Goal: Obtain resource: Download file/media

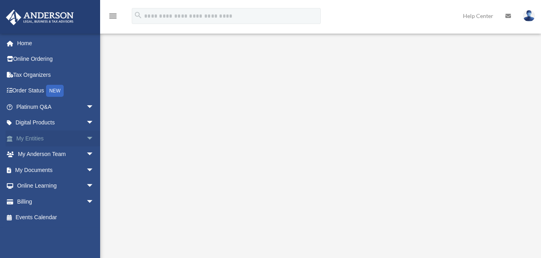
click at [32, 137] on link "My Entities arrow_drop_down" at bounding box center [56, 139] width 101 height 16
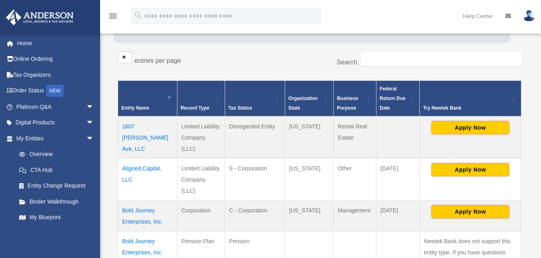
scroll to position [118, 0]
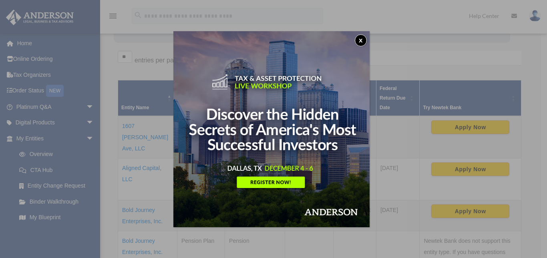
click at [363, 41] on button "x" at bounding box center [361, 40] width 12 height 12
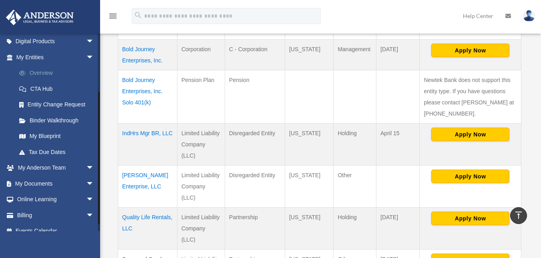
scroll to position [91, 0]
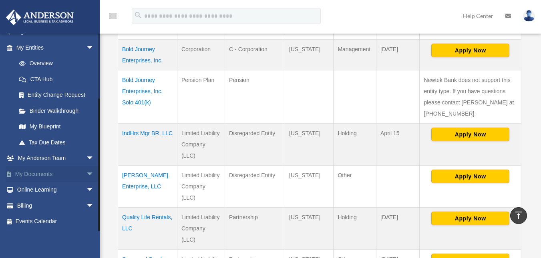
click at [64, 175] on link "My Documents arrow_drop_down" at bounding box center [56, 174] width 101 height 16
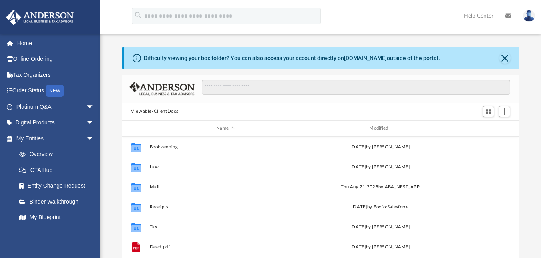
scroll to position [176, 391]
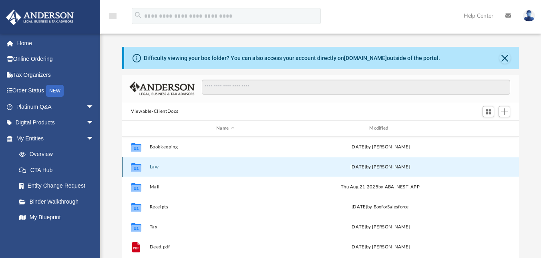
click at [152, 168] on button "Law" at bounding box center [225, 166] width 151 height 5
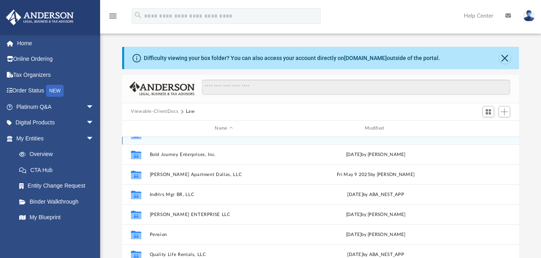
scroll to position [33, 0]
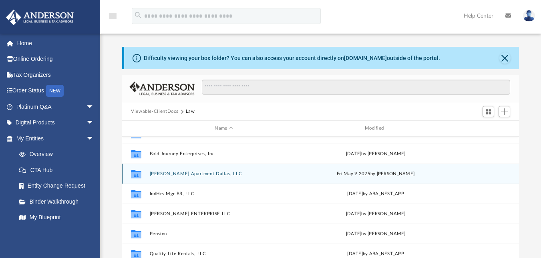
click at [180, 173] on button "Grigsby Apartment Dallas, LLC" at bounding box center [224, 173] width 149 height 5
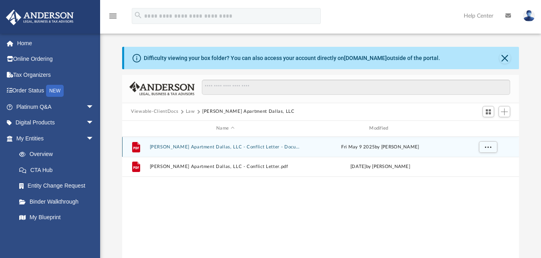
scroll to position [0, 0]
click at [174, 147] on button "Grigsby Apartment Dallas, LLC - Conflict Letter - DocuSigned.pdf" at bounding box center [225, 146] width 151 height 5
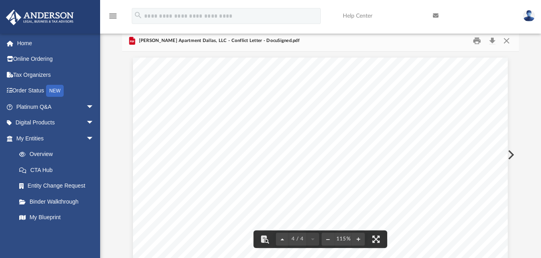
scroll to position [1492, 0]
click at [507, 41] on button "Close" at bounding box center [507, 40] width 14 height 12
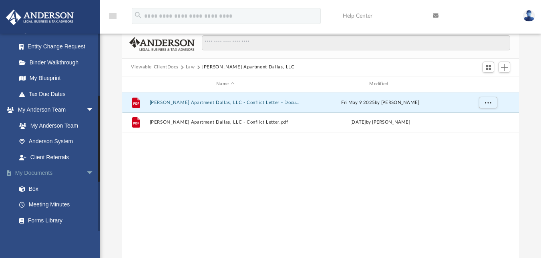
scroll to position [139, 0]
click at [34, 190] on link "Box" at bounding box center [58, 189] width 95 height 16
click at [34, 187] on link "Box" at bounding box center [58, 189] width 95 height 16
click at [31, 187] on link "Box" at bounding box center [58, 189] width 95 height 16
click at [188, 67] on button "Law" at bounding box center [190, 67] width 9 height 7
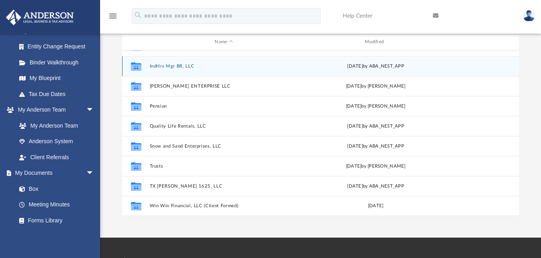
scroll to position [87, 0]
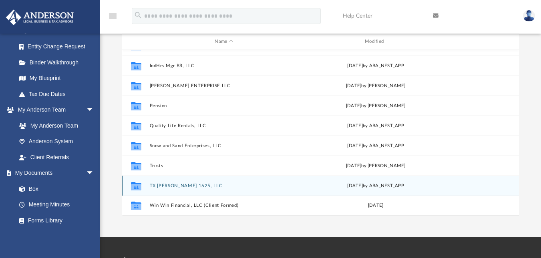
click at [164, 184] on button "TX [PERSON_NAME] 1625, LLC" at bounding box center [224, 185] width 149 height 5
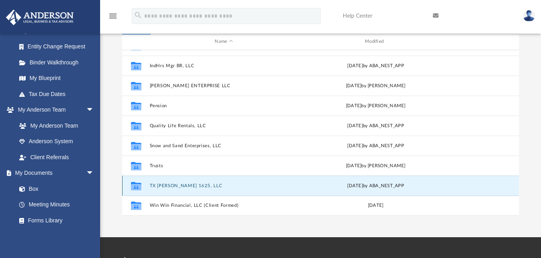
scroll to position [0, 0]
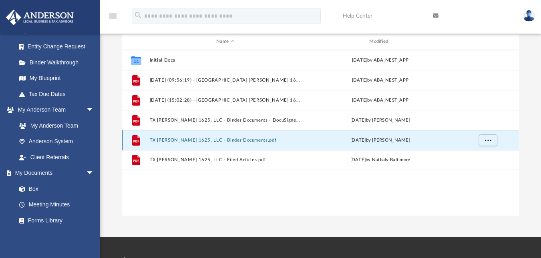
click at [168, 140] on button "TX Dallas Grigsby 1625, LLC - Binder Documents.pdf" at bounding box center [225, 139] width 151 height 5
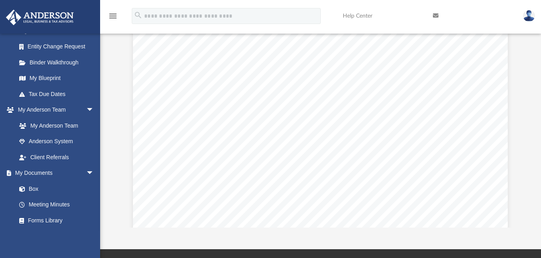
scroll to position [584, 0]
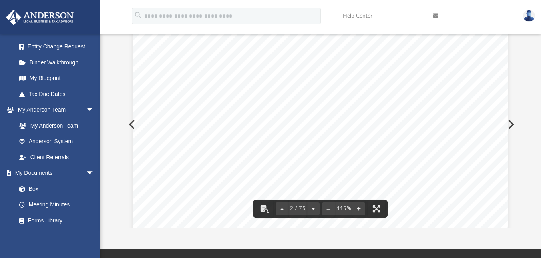
drag, startPoint x: 455, startPoint y: 79, endPoint x: 286, endPoint y: 78, distance: 168.6
click at [288, 78] on span "3225 McLeod Drive, Suite 100 Las Vegas, Nevada 89121" at bounding box center [367, 78] width 159 height 7
